Goal: Information Seeking & Learning: Get advice/opinions

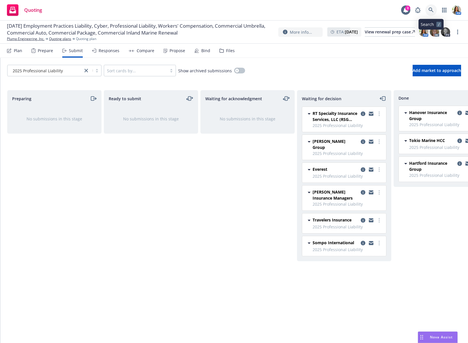
click at [429, 5] on link at bounding box center [431, 10] width 12 height 12
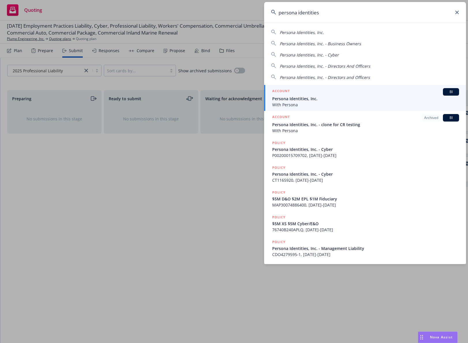
type input "persona identities"
click at [326, 98] on span "Persona Identities, Inc." at bounding box center [365, 99] width 187 height 6
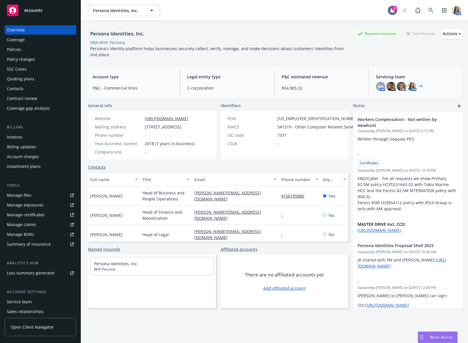
click at [24, 48] on div "Policies" at bounding box center [40, 49] width 67 height 9
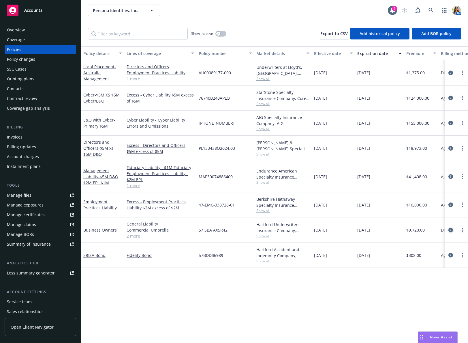
click at [452, 228] on icon "circleInformation" at bounding box center [450, 230] width 5 height 5
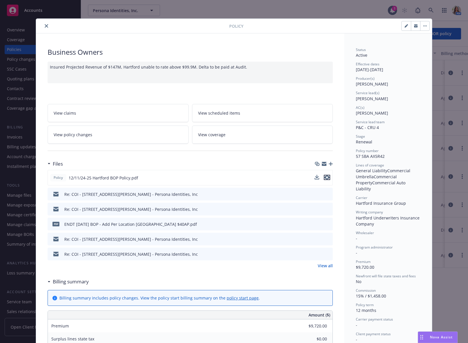
click at [328, 177] on icon "preview file" at bounding box center [326, 178] width 5 height 4
click at [46, 27] on icon "close" at bounding box center [46, 25] width 3 height 3
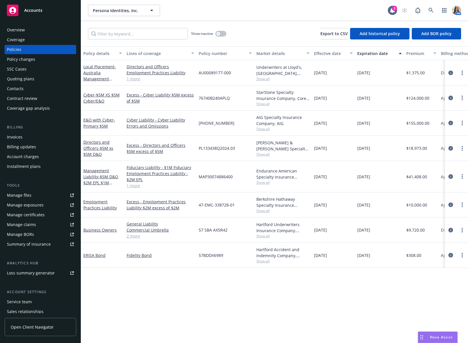
click at [136, 236] on link "2 more" at bounding box center [160, 236] width 67 height 6
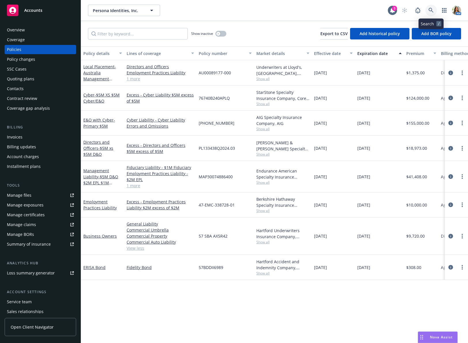
click at [432, 10] on icon at bounding box center [430, 10] width 5 height 5
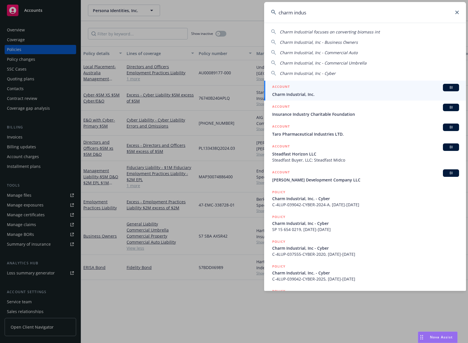
type input "charm indus"
click at [296, 97] on span "Charm Industrial, Inc." at bounding box center [365, 94] width 187 height 6
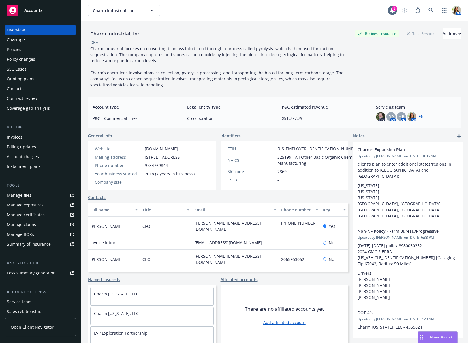
click at [27, 50] on div "Policies" at bounding box center [40, 49] width 67 height 9
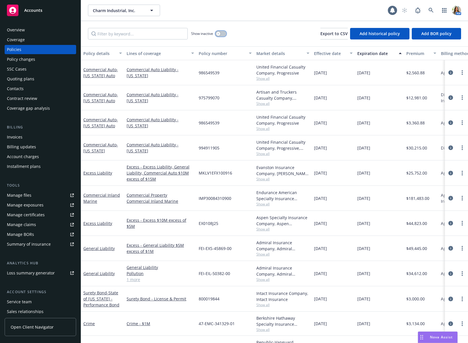
drag, startPoint x: 220, startPoint y: 32, endPoint x: 212, endPoint y: 32, distance: 8.1
click at [220, 32] on button "button" at bounding box center [220, 34] width 11 height 6
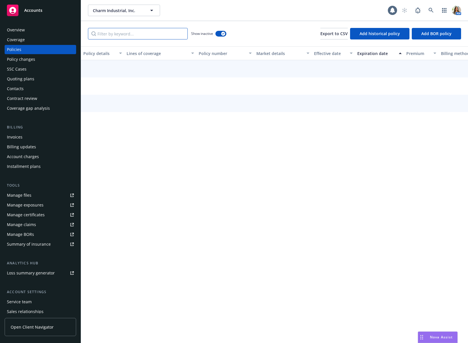
click at [159, 32] on input "Filter by keyword..." at bounding box center [138, 34] width 100 height 12
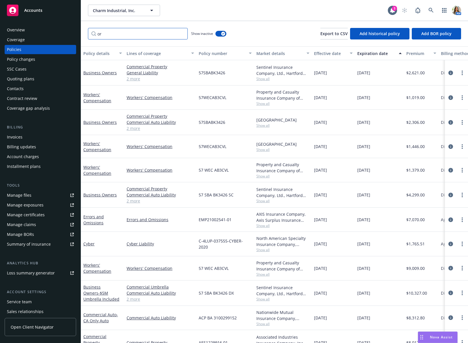
type input "o"
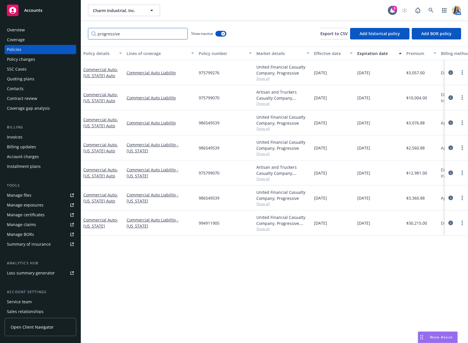
type input "progressive"
click at [220, 35] on button "button" at bounding box center [220, 34] width 11 height 6
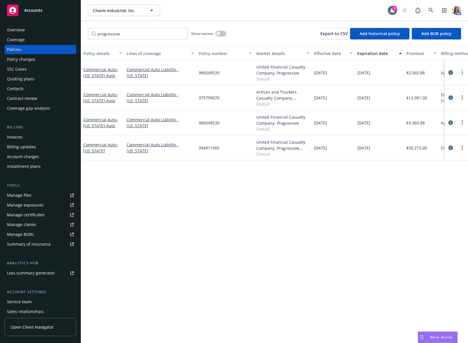
click at [452, 71] on icon "circleInformation" at bounding box center [450, 72] width 5 height 5
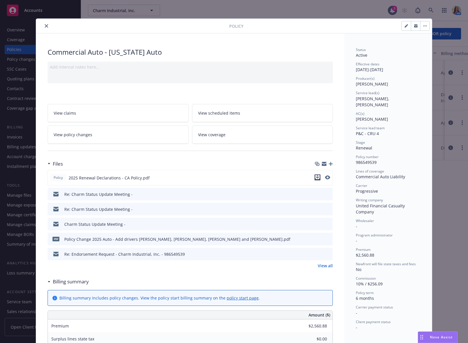
click at [316, 178] on icon "download file" at bounding box center [317, 178] width 5 height 1
click at [45, 29] on button "close" at bounding box center [46, 25] width 7 height 7
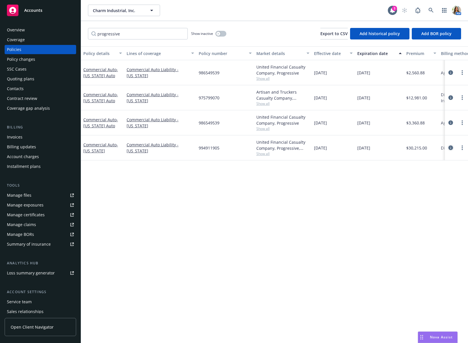
click at [449, 148] on icon "circleInformation" at bounding box center [450, 148] width 5 height 5
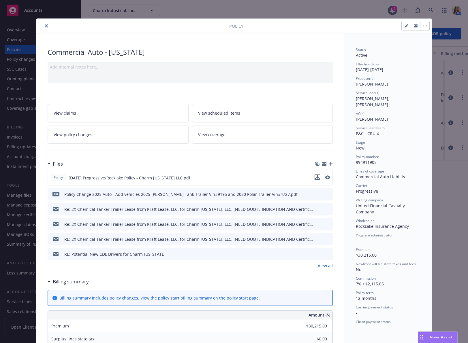
click at [317, 177] on icon "download file" at bounding box center [317, 177] width 5 height 5
click at [47, 22] on div "Policy" at bounding box center [234, 26] width 396 height 15
click at [46, 26] on icon "close" at bounding box center [46, 25] width 3 height 3
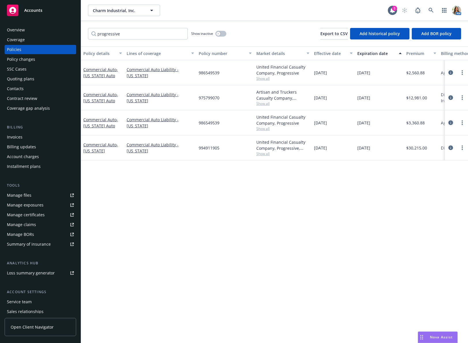
click at [451, 123] on icon "circleInformation" at bounding box center [450, 122] width 5 height 5
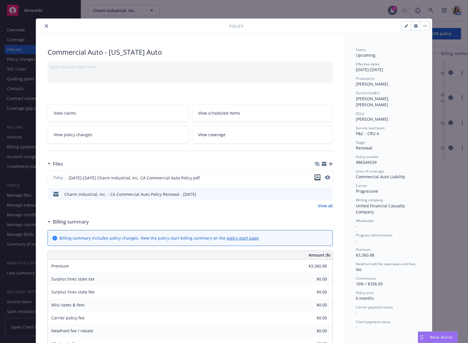
click at [320, 178] on icon "download file" at bounding box center [317, 178] width 5 height 1
click at [46, 26] on icon "close" at bounding box center [46, 25] width 3 height 3
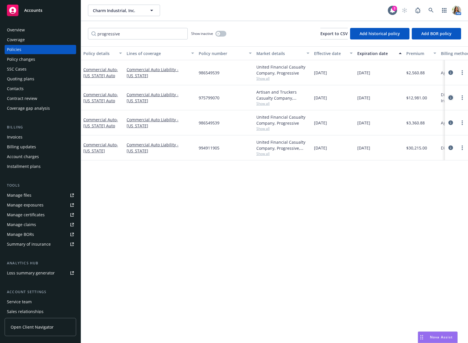
click at [450, 100] on icon "circleInformation" at bounding box center [450, 97] width 5 height 5
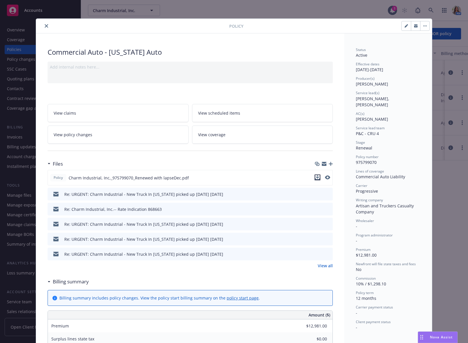
click at [318, 178] on icon "download file" at bounding box center [317, 177] width 5 height 5
click at [427, 339] on div "Nova Assist" at bounding box center [441, 337] width 32 height 5
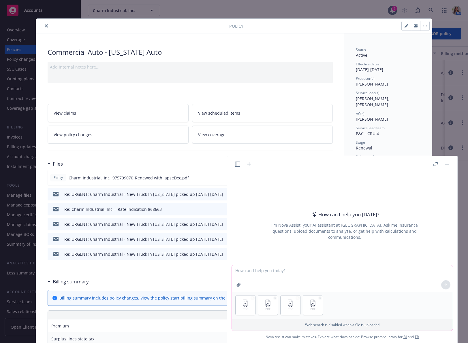
click at [253, 276] on textarea at bounding box center [342, 278] width 221 height 27
type textarea "Can you do a premium comparison of these four policies?"
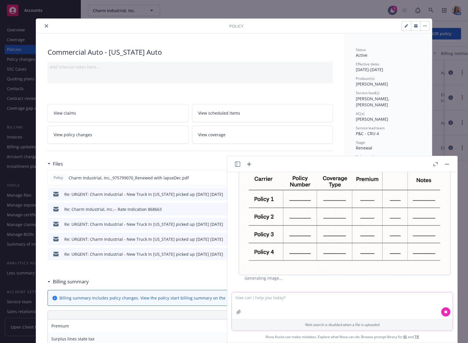
scroll to position [99, 0]
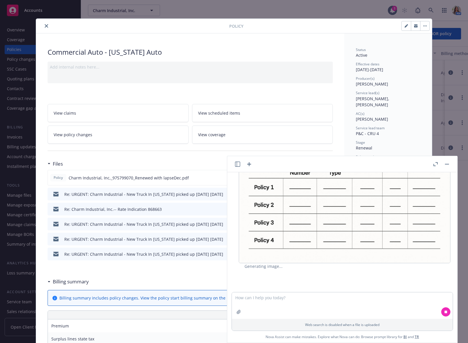
click at [335, 217] on img at bounding box center [345, 192] width 212 height 141
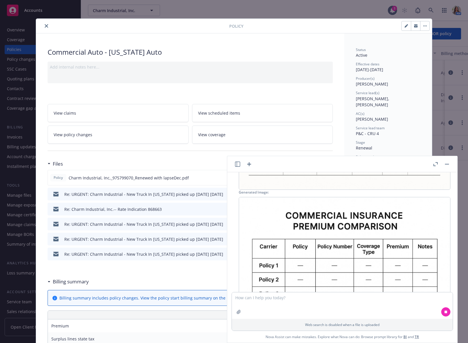
scroll to position [0, 0]
